Goal: Task Accomplishment & Management: Manage account settings

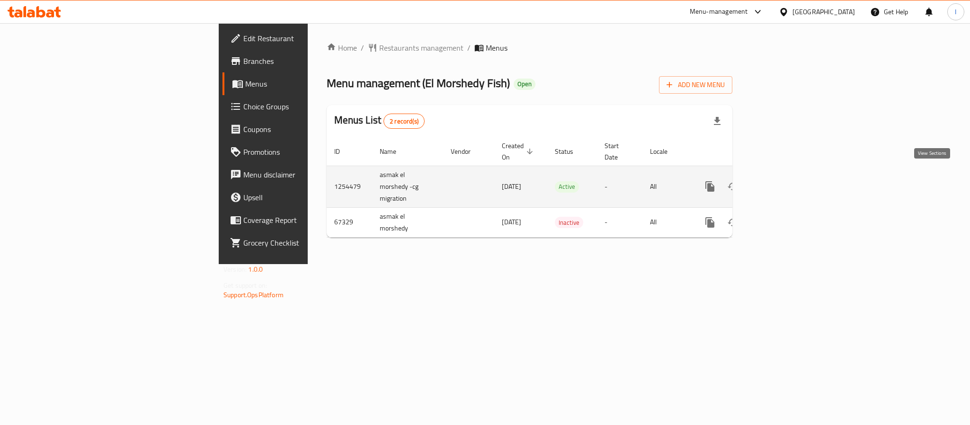
click at [783, 182] on icon "enhanced table" at bounding box center [778, 186] width 9 height 9
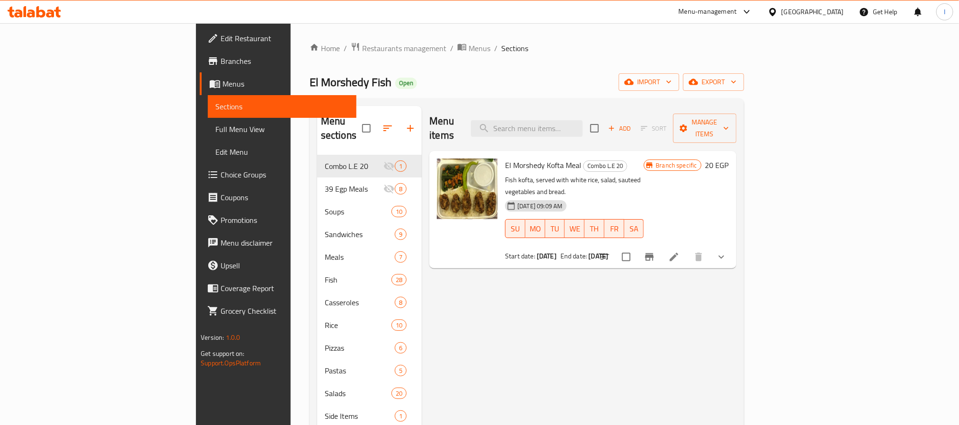
click at [460, 86] on div "El Morshedy Fish Open import export" at bounding box center [527, 82] width 435 height 18
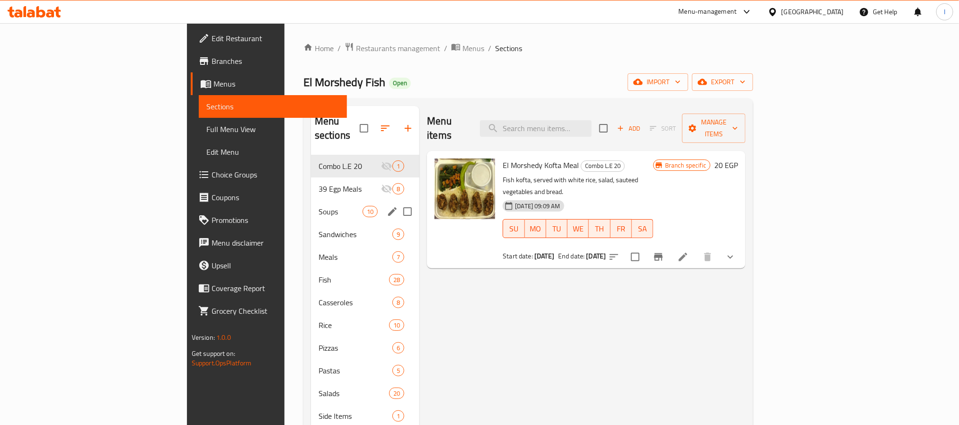
click at [311, 205] on div "Soups 10" at bounding box center [365, 211] width 109 height 23
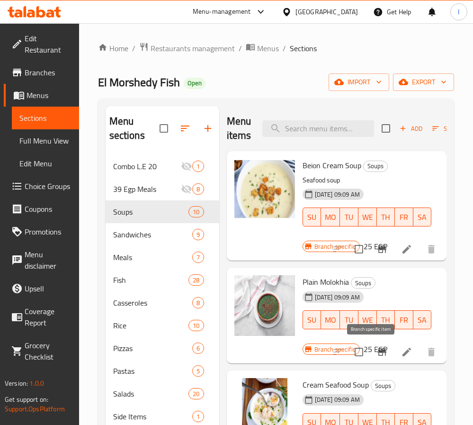
click at [378, 353] on icon "Branch-specific-item" at bounding box center [382, 352] width 9 height 8
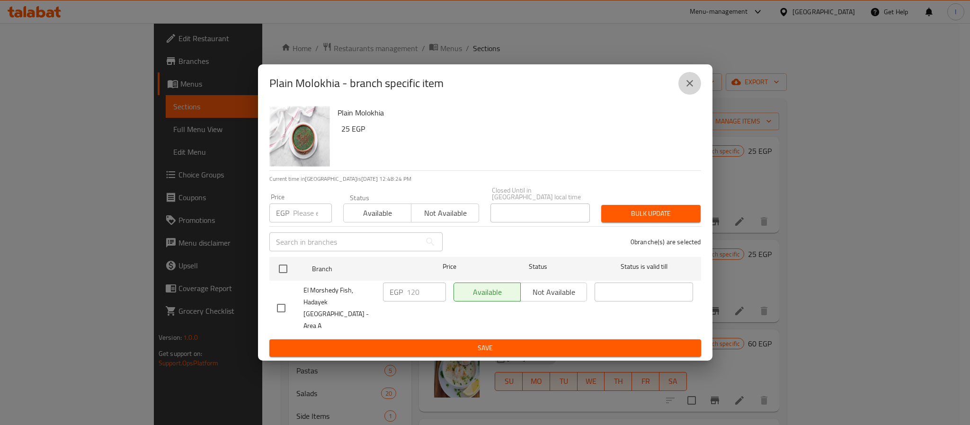
click at [690, 89] on icon "close" at bounding box center [689, 83] width 11 height 11
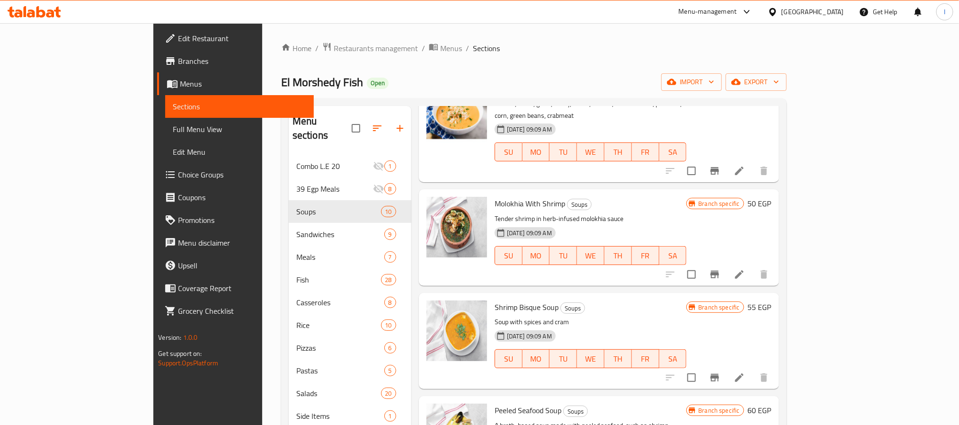
scroll to position [426, 0]
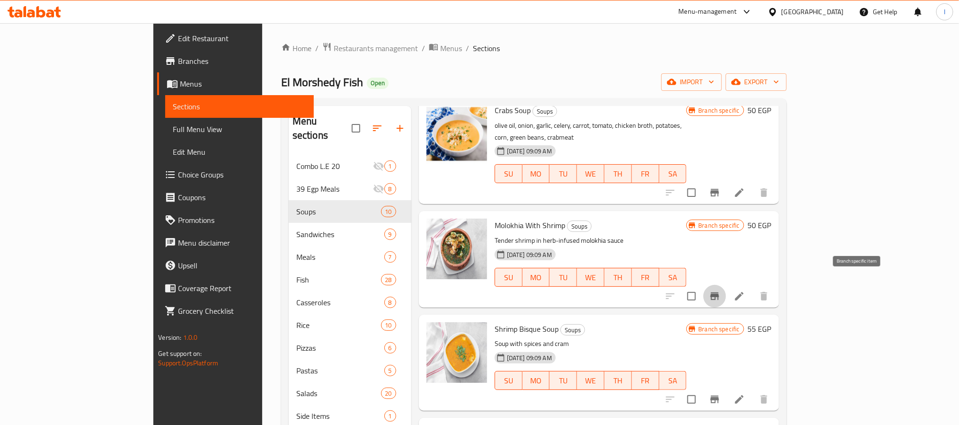
click at [726, 285] on button "Branch-specific-item" at bounding box center [715, 296] width 23 height 23
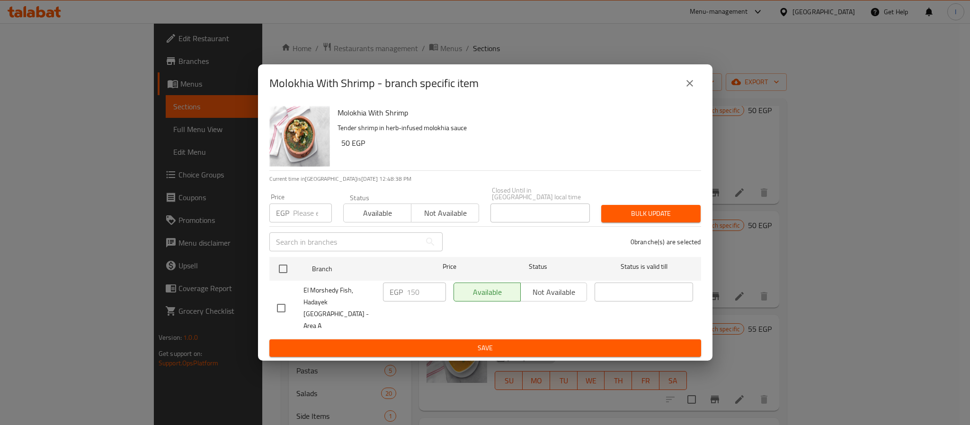
click at [695, 88] on icon "close" at bounding box center [689, 83] width 11 height 11
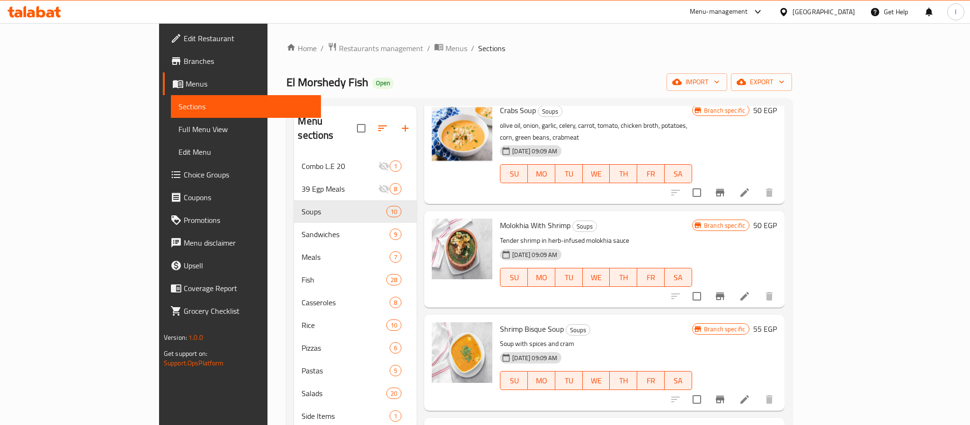
click at [728, 70] on div "Home / Restaurants management / Menus / Sections El Morshedy Fish Open import e…" at bounding box center [539, 290] width 506 height 497
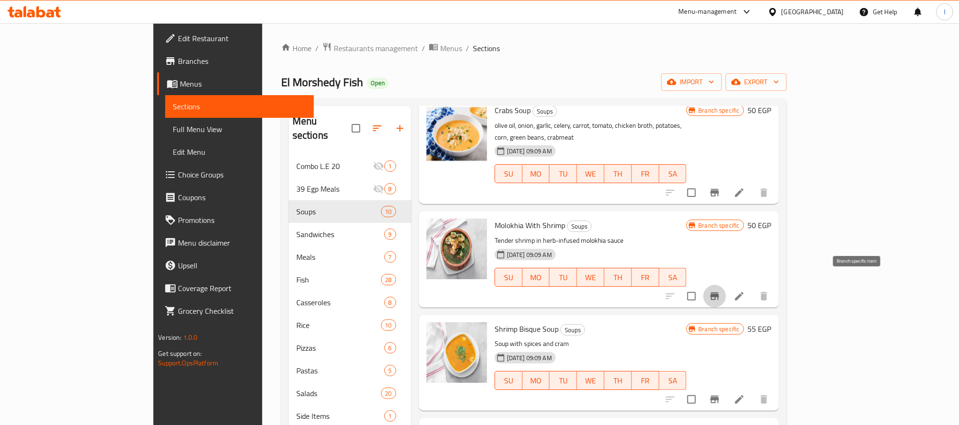
click at [721, 291] on icon "Branch-specific-item" at bounding box center [714, 296] width 11 height 11
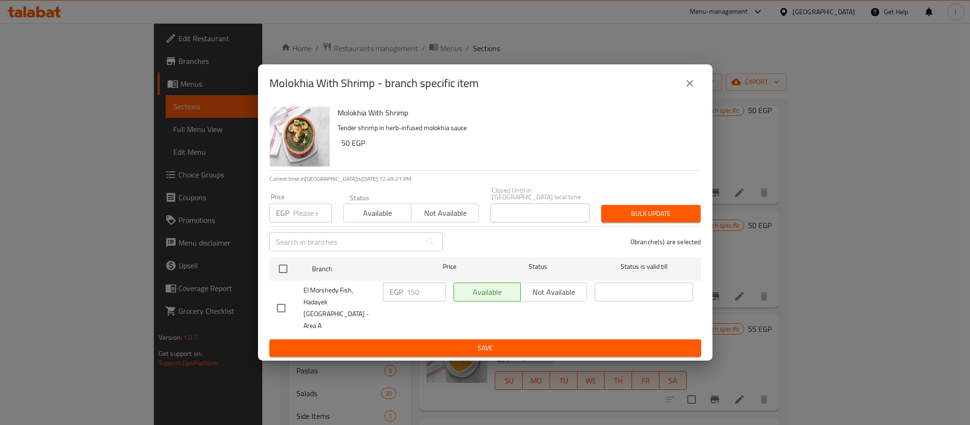
click at [691, 87] on icon "close" at bounding box center [690, 83] width 7 height 7
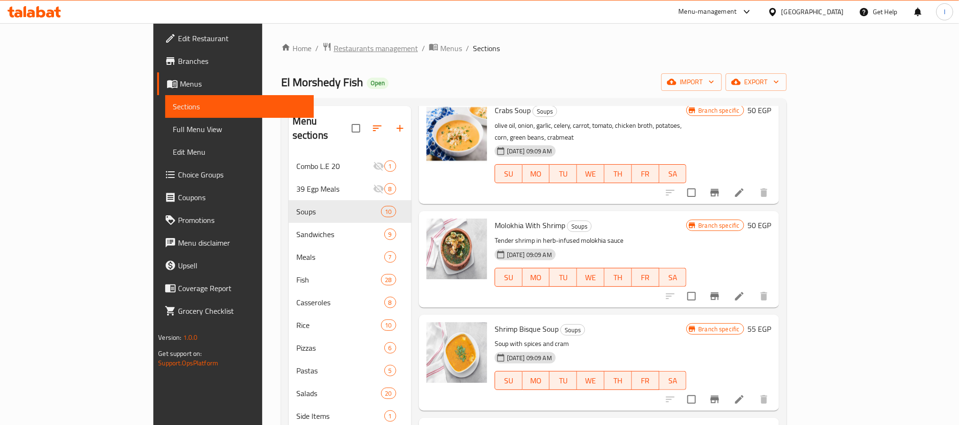
click at [334, 47] on span "Restaurants management" at bounding box center [376, 48] width 84 height 11
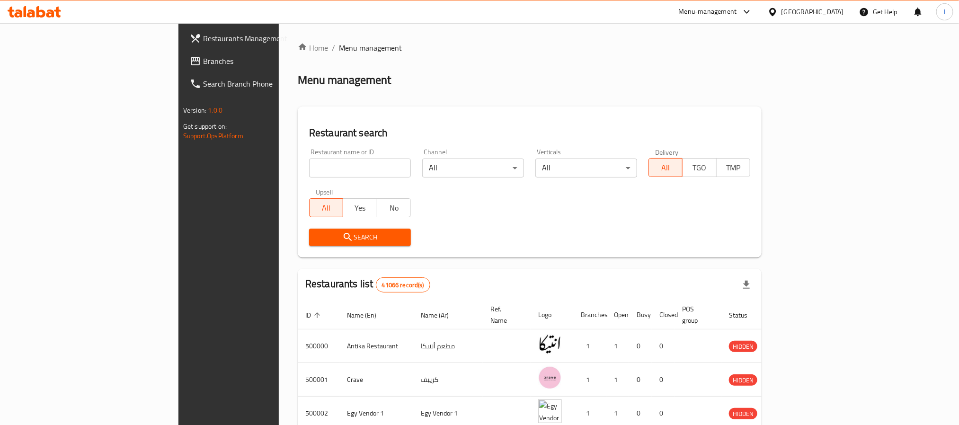
click at [298, 107] on div "Restaurant search Restaurant name or ID Restaurant name or ID Channel All ​ Ver…" at bounding box center [530, 182] width 464 height 151
drag, startPoint x: 89, startPoint y: 62, endPoint x: 162, endPoint y: 6, distance: 92.5
click at [203, 62] on span "Branches" at bounding box center [267, 60] width 128 height 11
